Goal: Check status: Check status

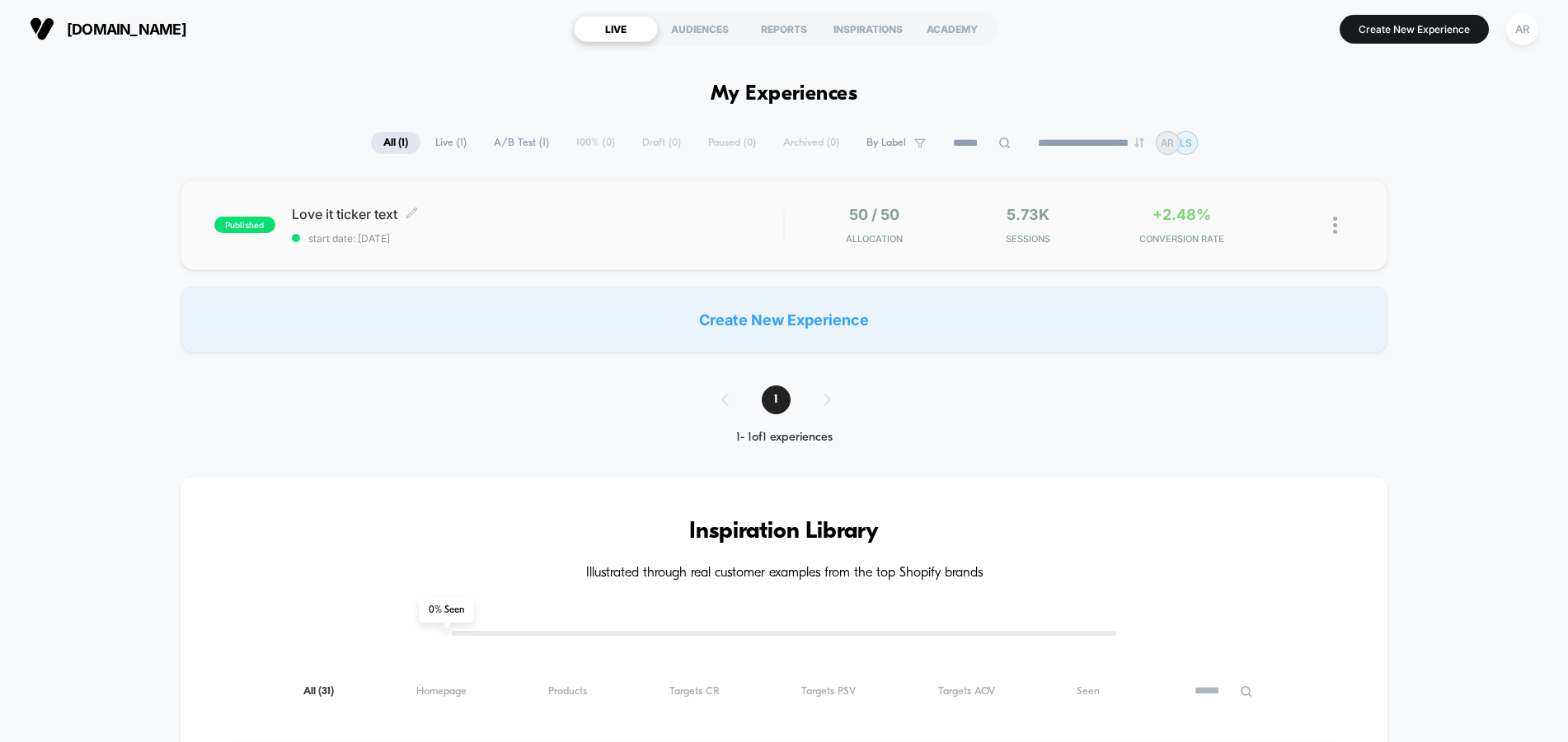
click at [525, 213] on span "Love it ticker text Click to edit experience details" at bounding box center [537, 214] width 493 height 17
